Goal: Task Accomplishment & Management: Manage account settings

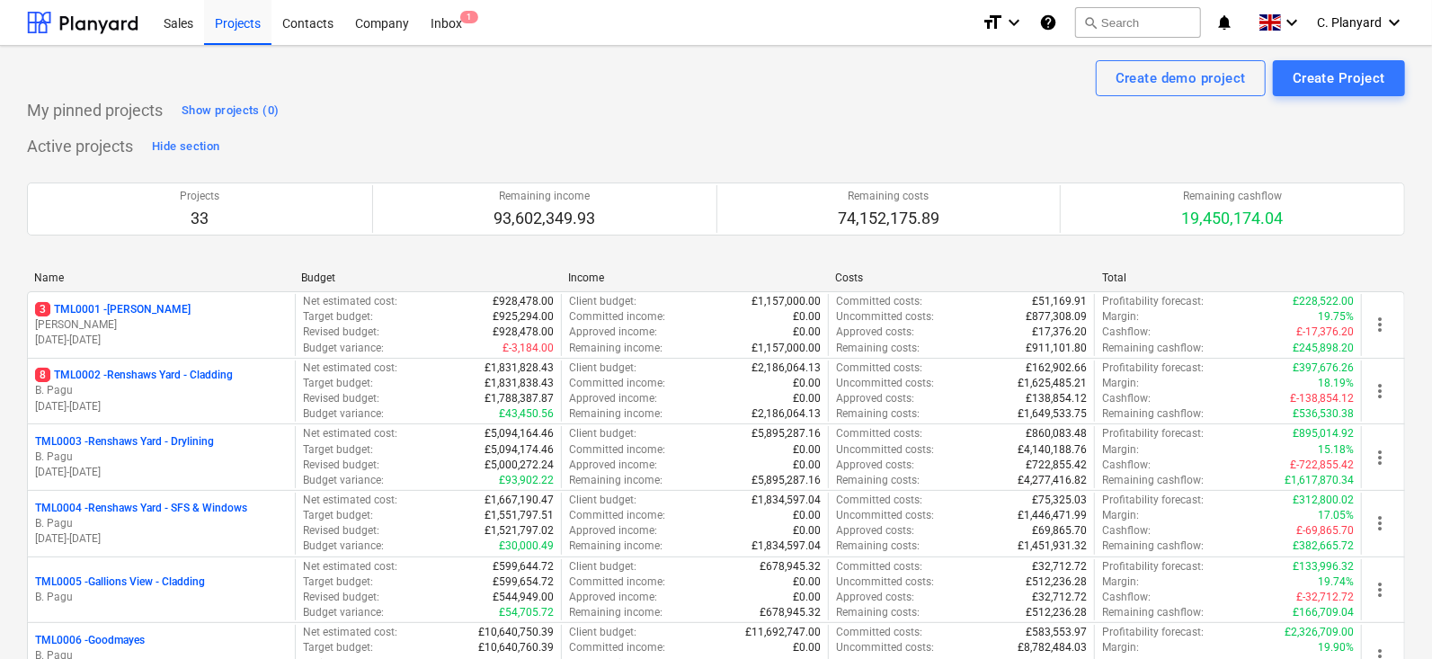
click at [255, 304] on div "3 TML0001 - [PERSON_NAME]" at bounding box center [161, 309] width 253 height 15
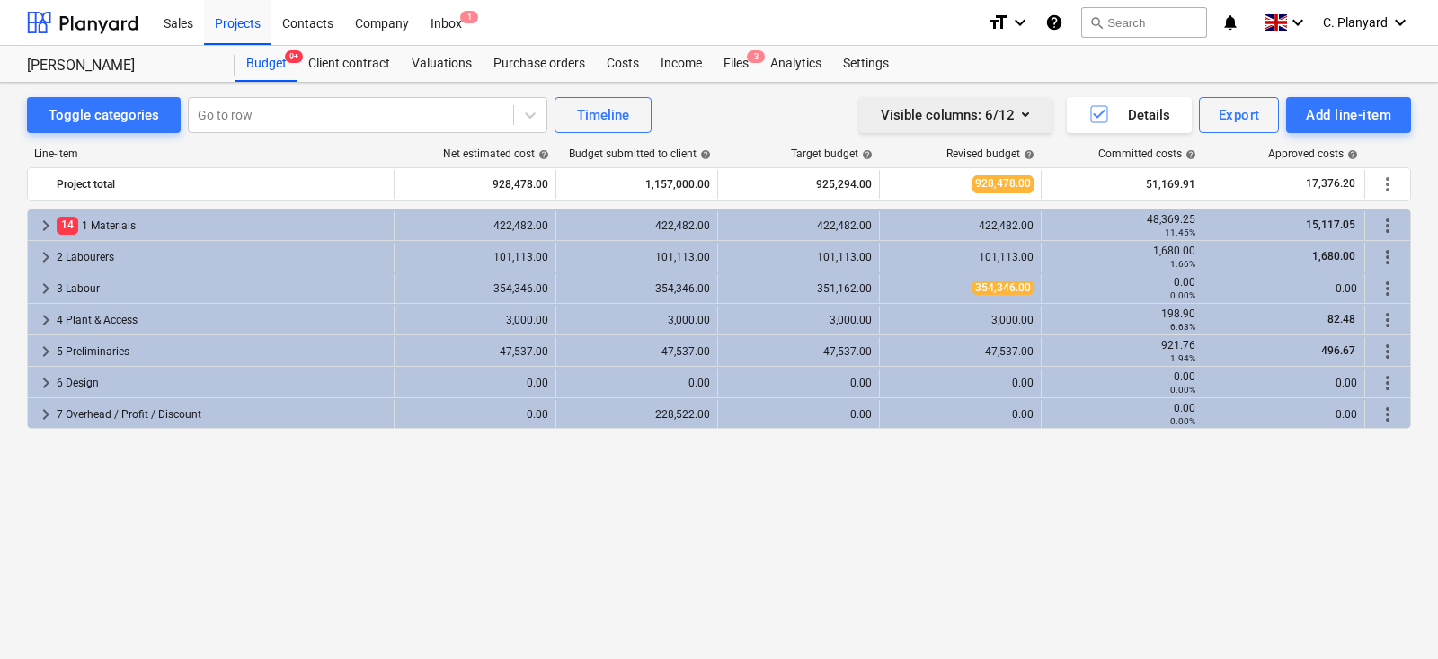
click at [1026, 128] on button "Visible columns : 6/12" at bounding box center [955, 115] width 193 height 36
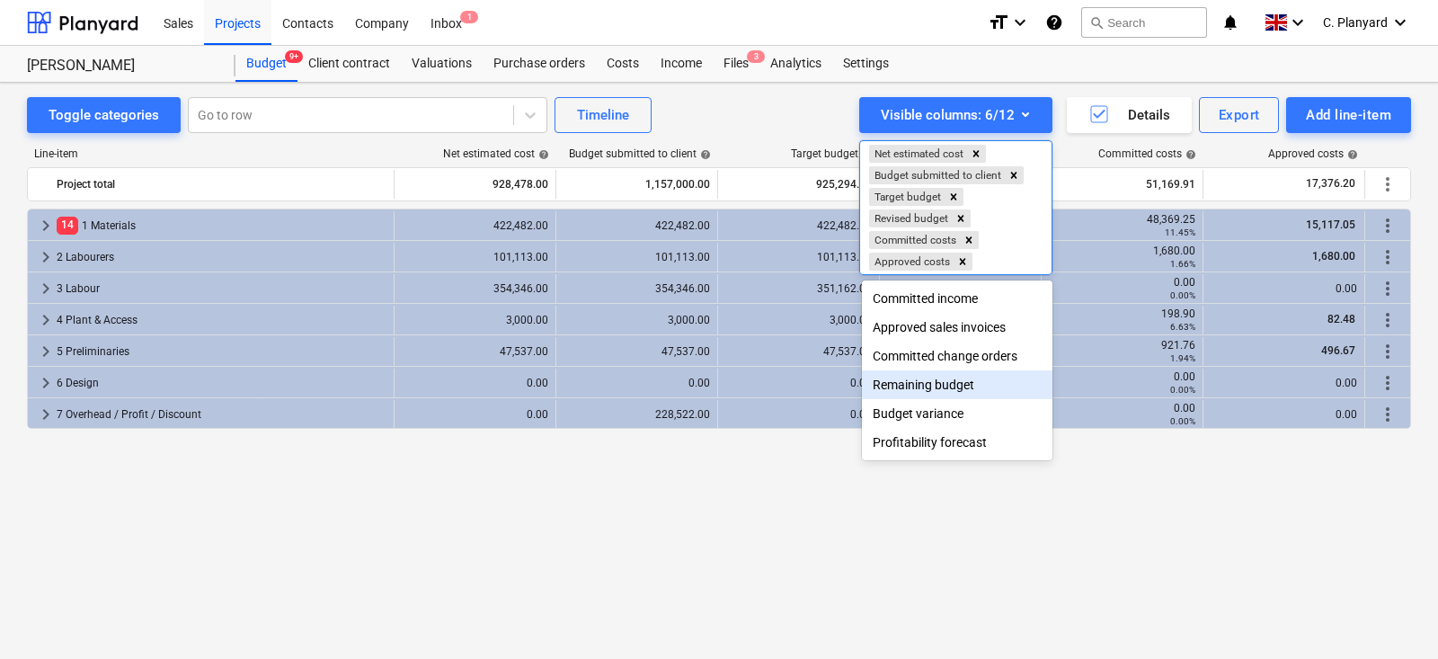
click at [979, 378] on div "Remaining budget" at bounding box center [957, 384] width 191 height 29
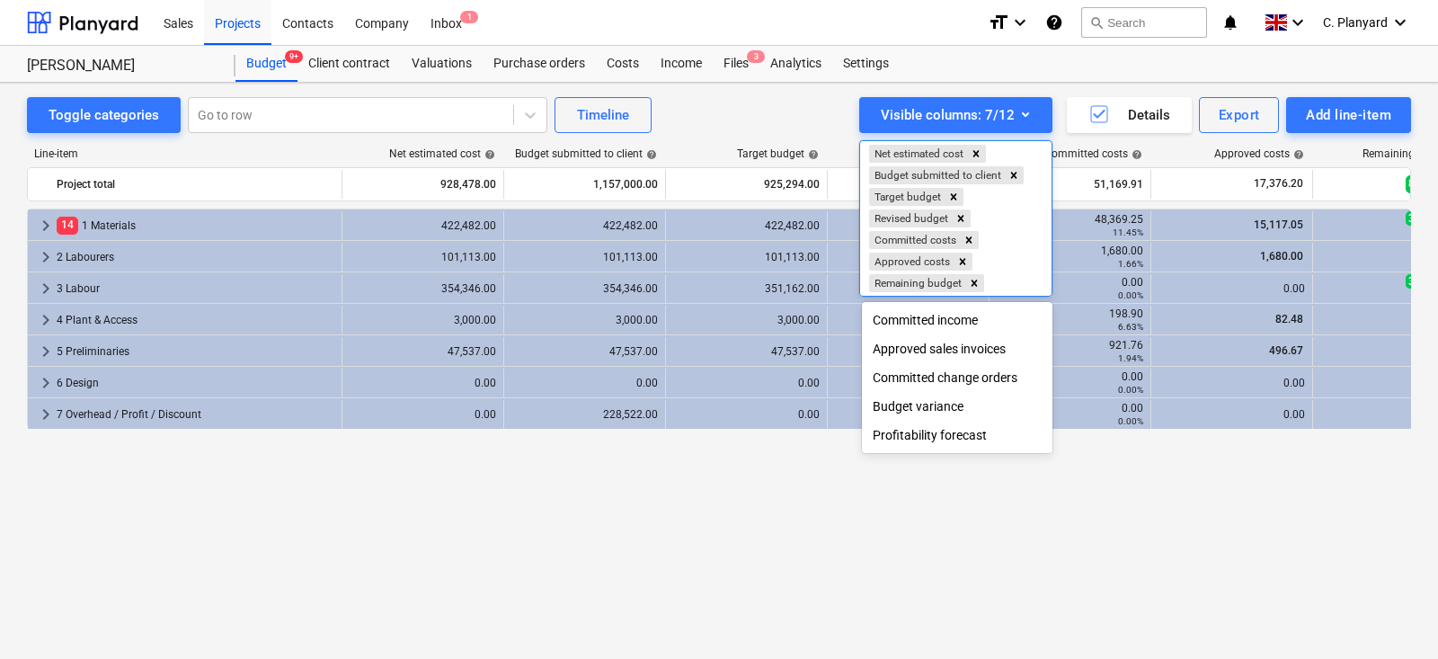
click at [960, 366] on div "Committed change orders" at bounding box center [957, 377] width 191 height 29
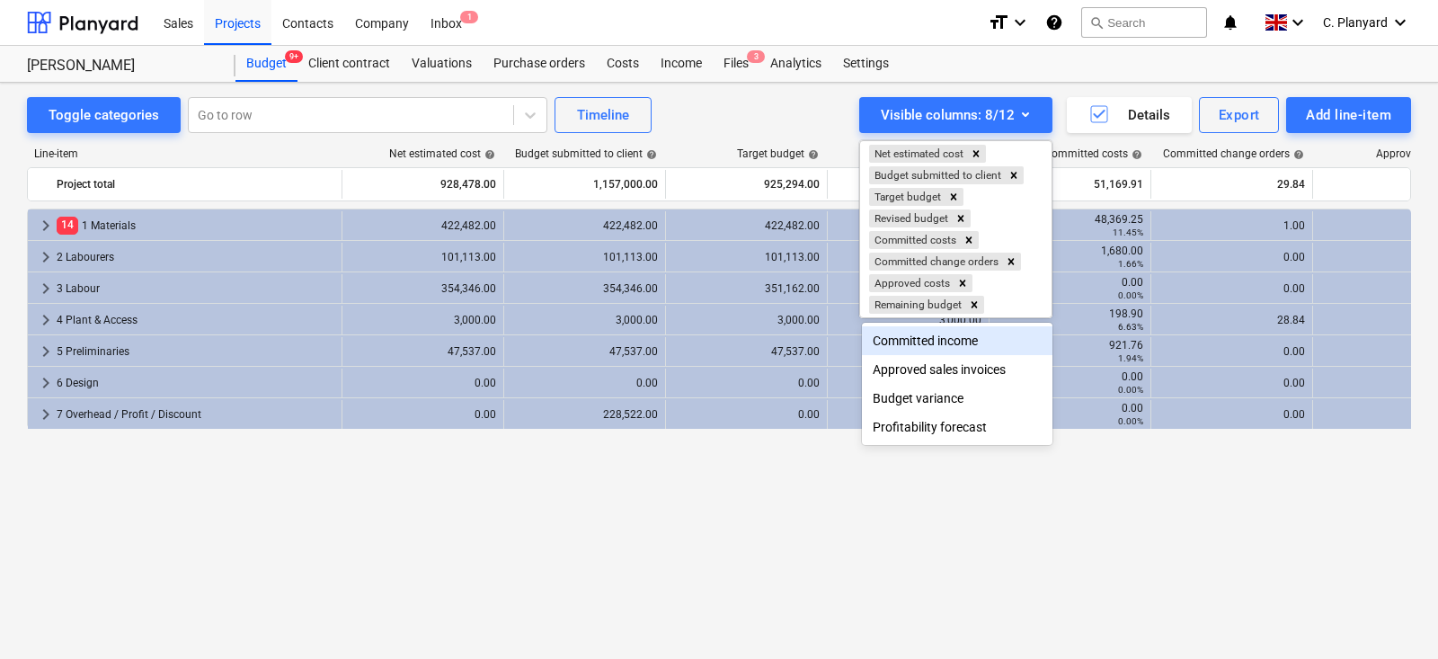
click at [700, 484] on div at bounding box center [719, 329] width 1438 height 659
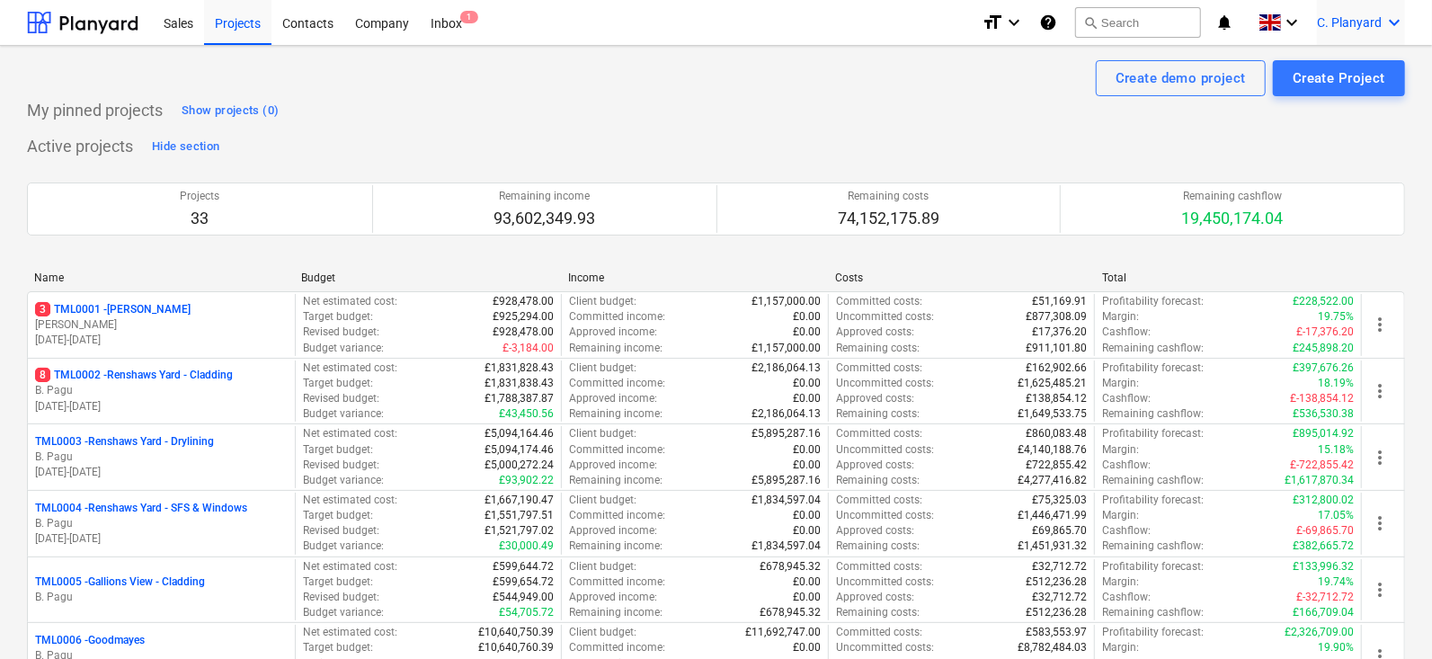
click at [1357, 28] on span "C. Planyard" at bounding box center [1349, 22] width 65 height 14
click at [1331, 99] on div "Log out" at bounding box center [1351, 99] width 108 height 29
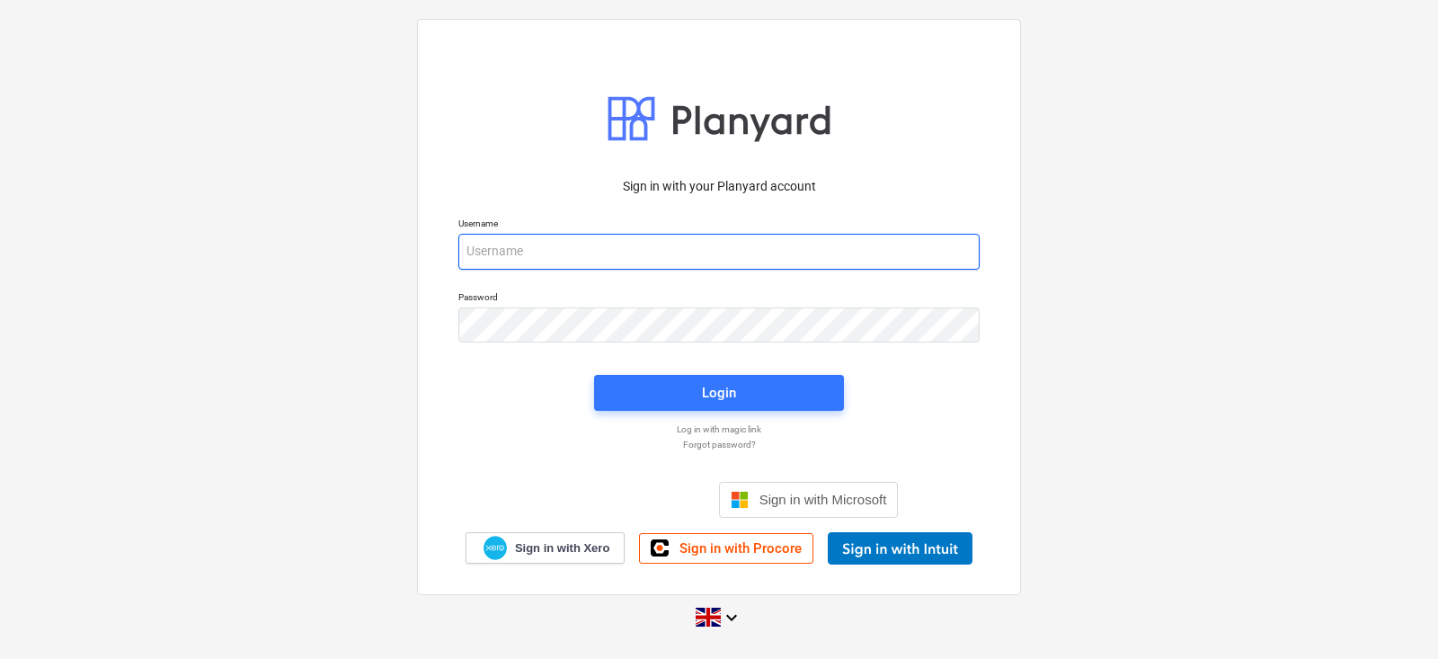
click at [561, 259] on input "email" at bounding box center [718, 252] width 521 height 36
type input "[PERSON_NAME][EMAIL_ADDRESS][DOMAIN_NAME]"
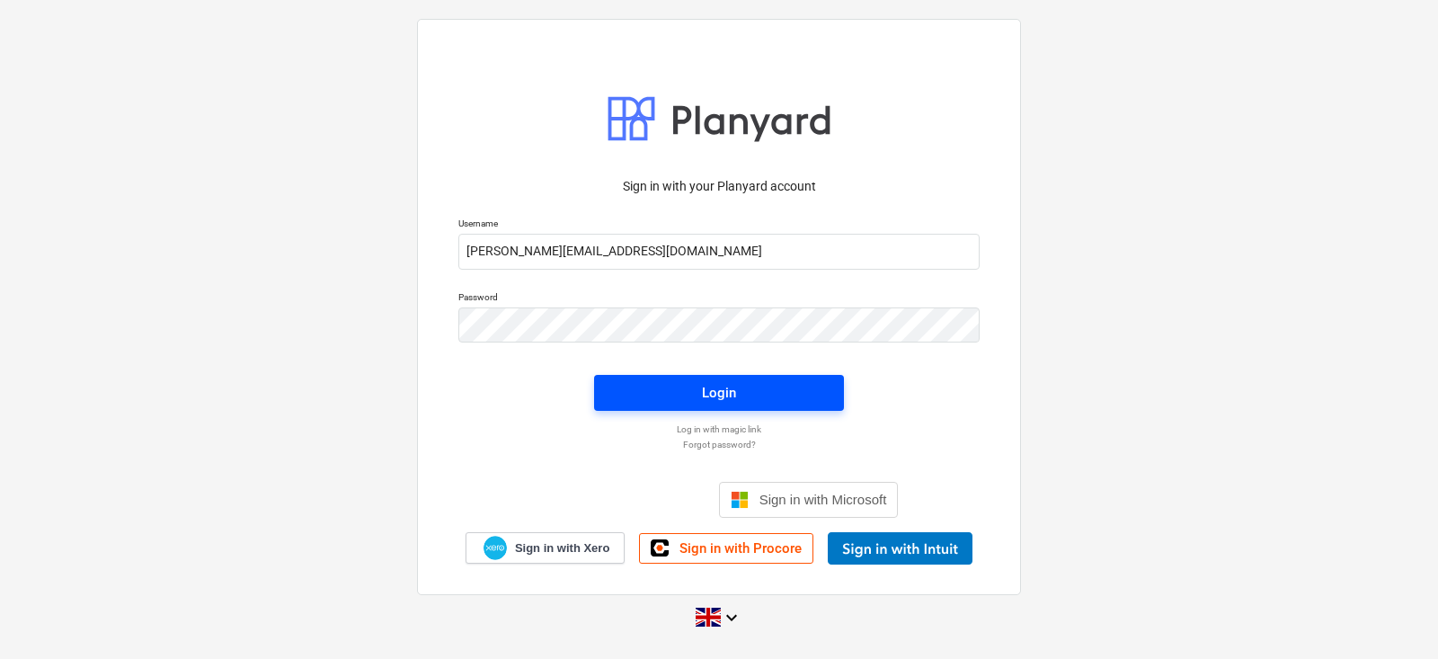
click at [624, 388] on span "Login" at bounding box center [719, 392] width 207 height 23
